Goal: Task Accomplishment & Management: Manage account settings

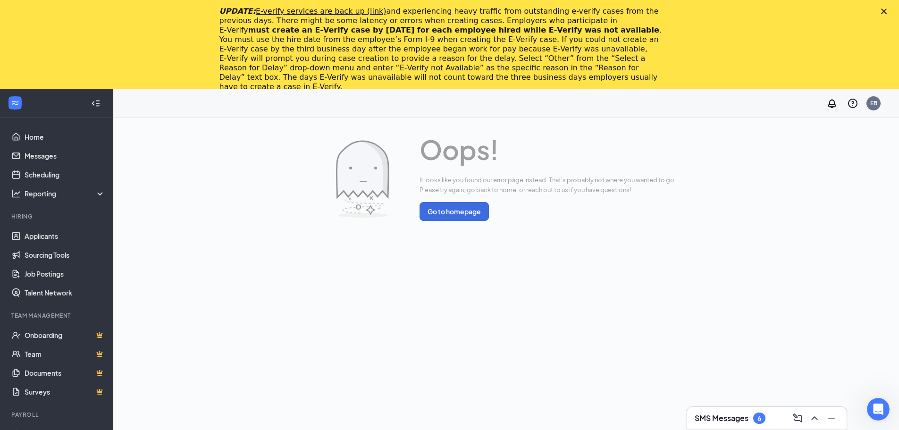
click at [887, 12] on polygon "Close" at bounding box center [885, 11] width 6 height 6
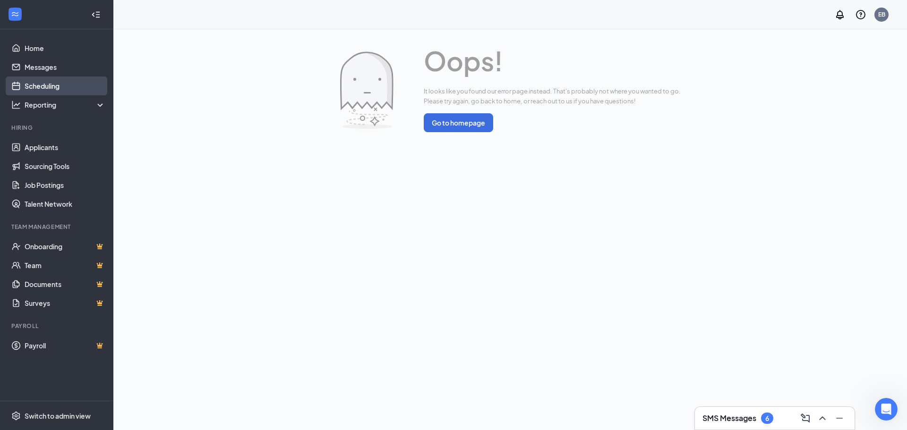
click at [68, 88] on link "Scheduling" at bounding box center [65, 85] width 81 height 19
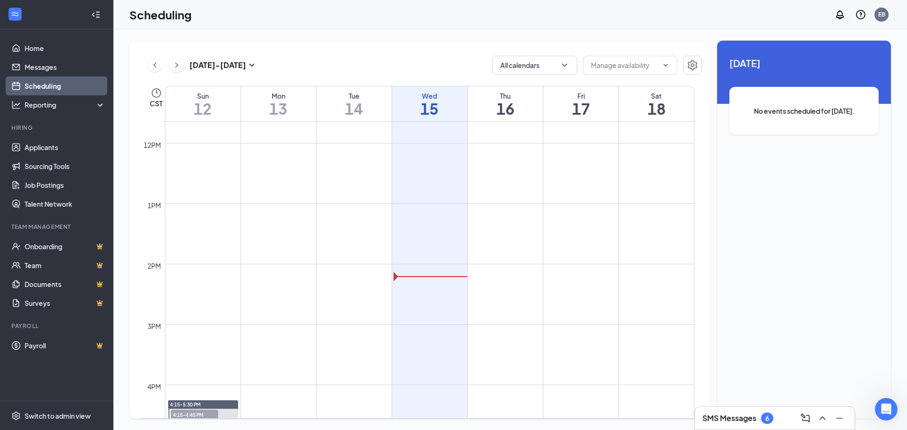
scroll to position [559, 0]
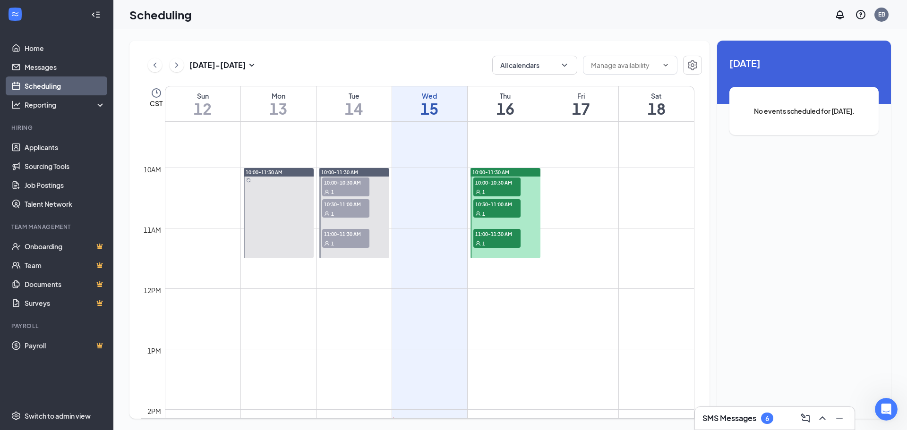
click at [507, 187] on div "1" at bounding box center [496, 191] width 47 height 9
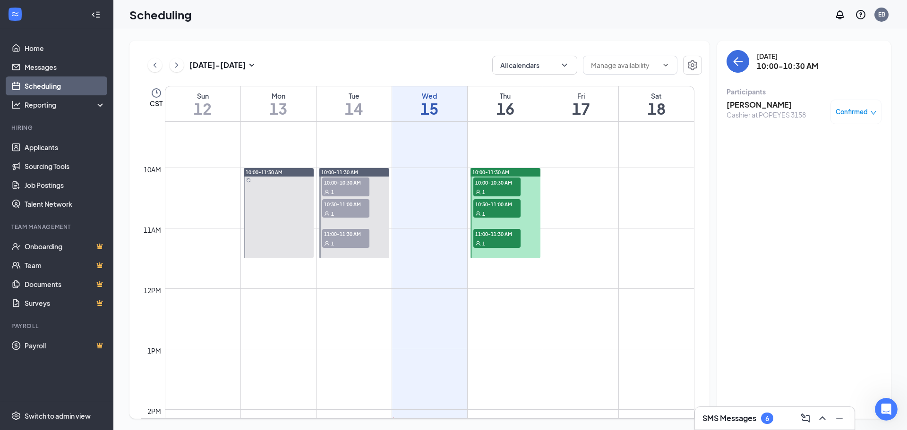
click at [504, 205] on span "10:30-11:00 AM" at bounding box center [496, 203] width 47 height 9
click at [504, 238] on div "1" at bounding box center [496, 242] width 47 height 9
click at [635, 65] on input "text" at bounding box center [624, 65] width 67 height 10
click at [382, 27] on div "Scheduling EB" at bounding box center [509, 14] width 793 height 29
click at [539, 222] on div at bounding box center [505, 213] width 70 height 90
